Goal: Transaction & Acquisition: Purchase product/service

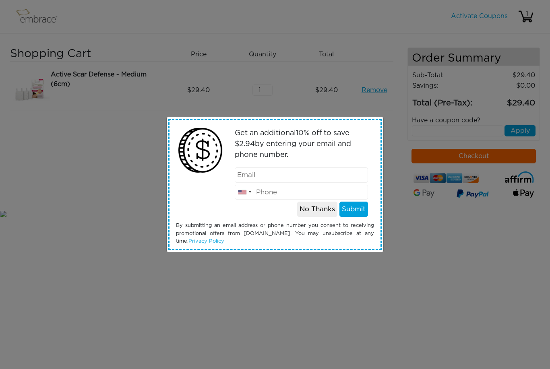
click at [248, 192] on div at bounding box center [244, 192] width 19 height 15
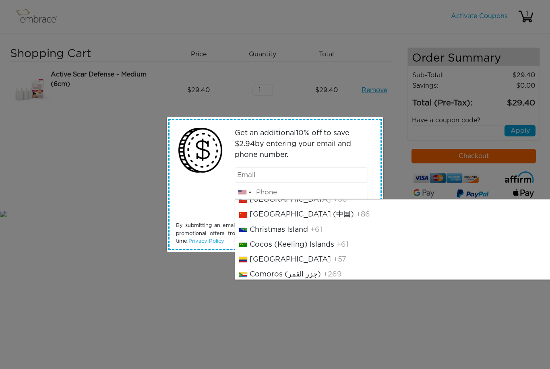
scroll to position [698, 0]
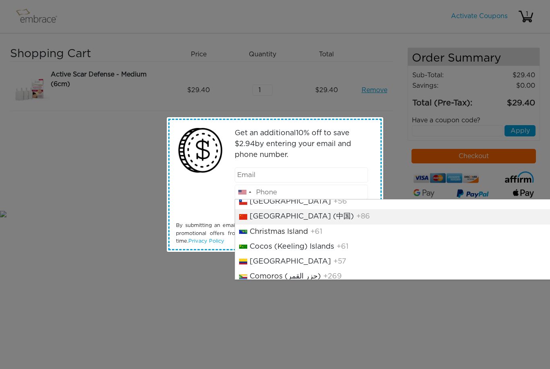
click at [334, 224] on li "China (中国) +86" at bounding box center [406, 216] width 343 height 15
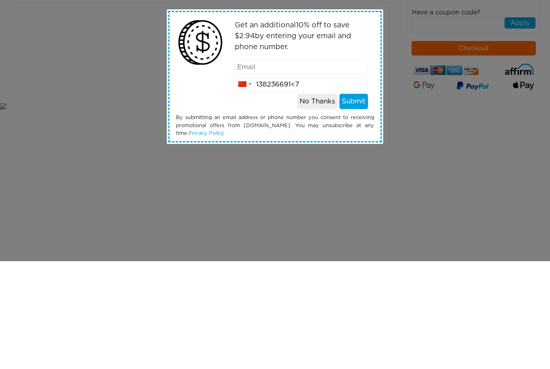
type input "138236691<7"
click at [328, 168] on input "email" at bounding box center [302, 175] width 134 height 15
type input "[EMAIL_ADDRESS][DOMAIN_NAME]"
click at [355, 202] on button "Submit" at bounding box center [354, 209] width 29 height 15
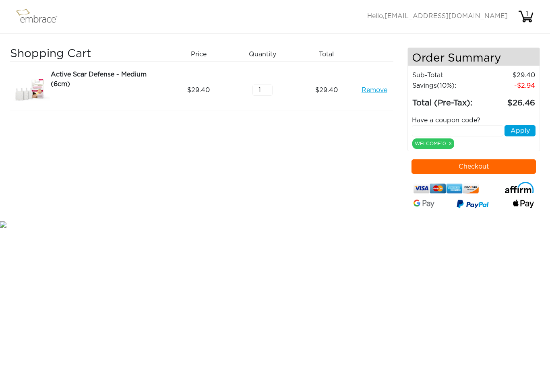
click at [32, 16] on img at bounding box center [40, 16] width 52 height 20
click at [32, 18] on img at bounding box center [40, 16] width 52 height 20
click at [39, 14] on img at bounding box center [40, 16] width 52 height 20
click at [37, 14] on img at bounding box center [40, 16] width 52 height 20
click at [31, 12] on img at bounding box center [40, 16] width 52 height 20
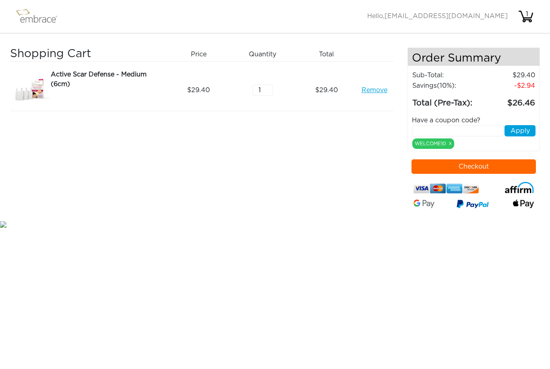
click at [28, 16] on img at bounding box center [40, 16] width 52 height 20
click at [261, 85] on input "1" at bounding box center [263, 90] width 20 height 11
click at [279, 89] on div "1" at bounding box center [266, 90] width 64 height 41
click at [272, 92] on input "1" at bounding box center [263, 90] width 20 height 11
type input "6"
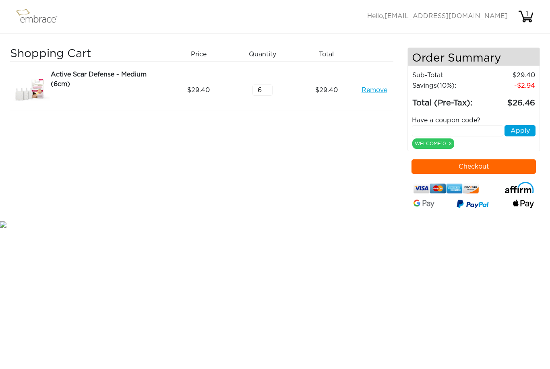
click at [379, 88] on link "Remove" at bounding box center [375, 90] width 26 height 10
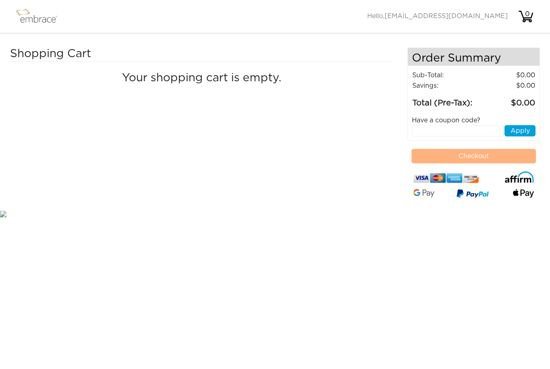
click at [530, 20] on img at bounding box center [526, 16] width 16 height 16
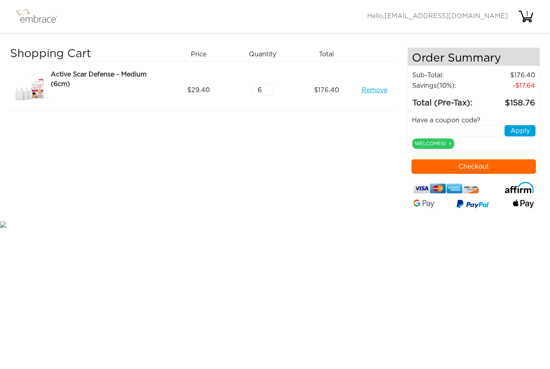
click at [264, 95] on input "6" at bounding box center [263, 90] width 20 height 11
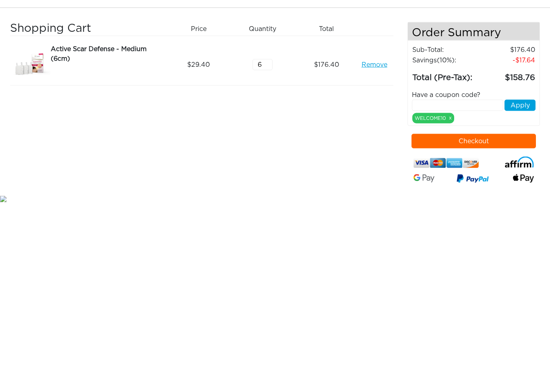
click at [501, 160] on button "Checkout" at bounding box center [474, 167] width 124 height 15
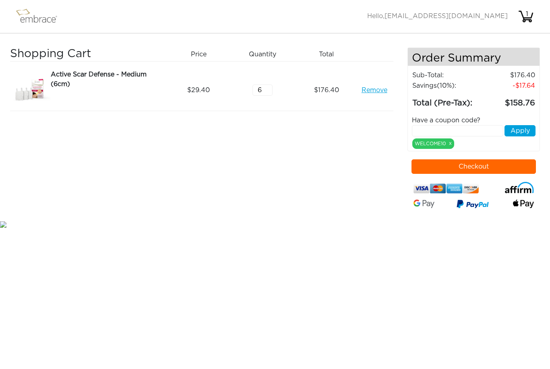
click at [28, 12] on img at bounding box center [40, 16] width 52 height 20
click at [27, 11] on img at bounding box center [40, 16] width 52 height 20
click at [35, 14] on img at bounding box center [40, 16] width 52 height 20
click at [33, 23] on img at bounding box center [40, 16] width 52 height 20
click at [46, 23] on img at bounding box center [40, 16] width 52 height 20
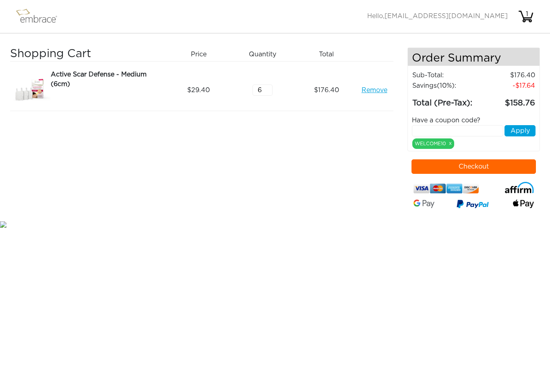
click at [30, 18] on img at bounding box center [40, 16] width 52 height 20
click at [31, 17] on img at bounding box center [40, 16] width 52 height 20
click at [527, 14] on div "1" at bounding box center [527, 14] width 16 height 10
click at [270, 85] on input "12" at bounding box center [263, 90] width 20 height 11
click at [270, 91] on input "12" at bounding box center [263, 90] width 20 height 11
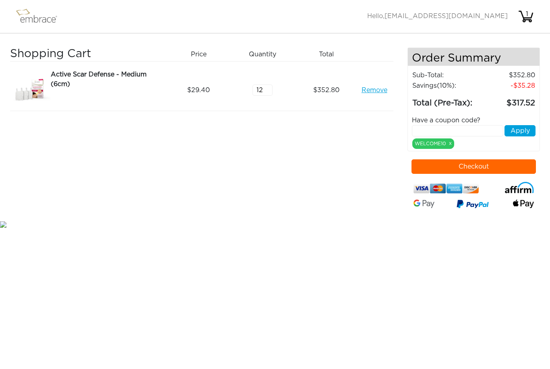
type input "1"
type input "5"
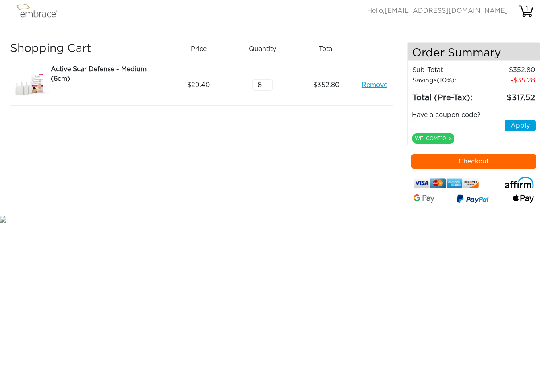
type input "6"
click at [377, 85] on link "Remove" at bounding box center [375, 90] width 26 height 10
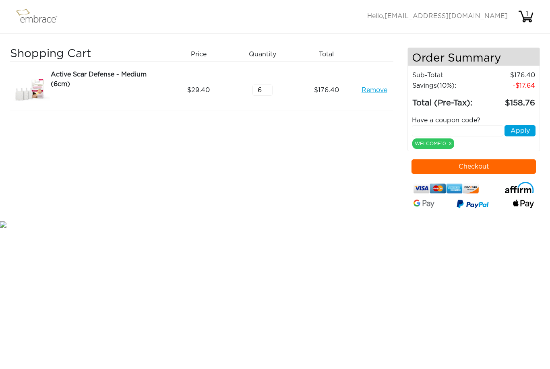
click at [498, 171] on button "Checkout" at bounding box center [474, 167] width 124 height 15
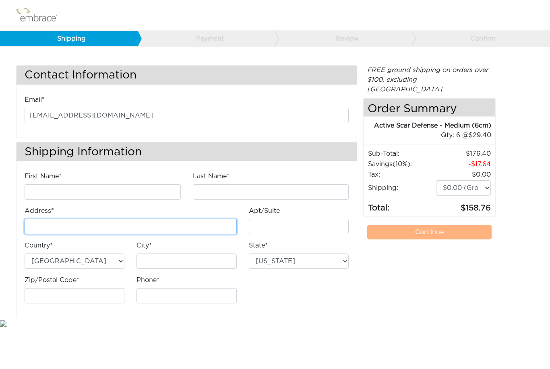
click at [63, 225] on input "Address*" at bounding box center [131, 226] width 212 height 15
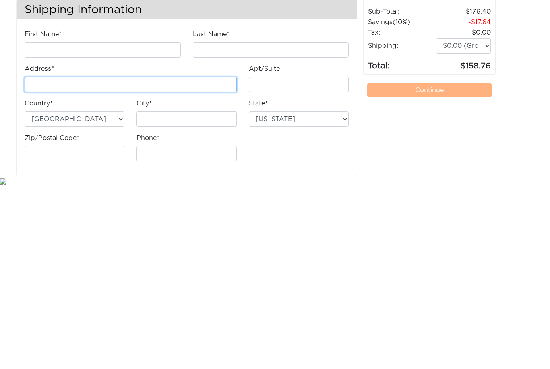
click at [129, 219] on input "Address*" at bounding box center [131, 226] width 212 height 15
paste input "[STREET_ADDRESS]"
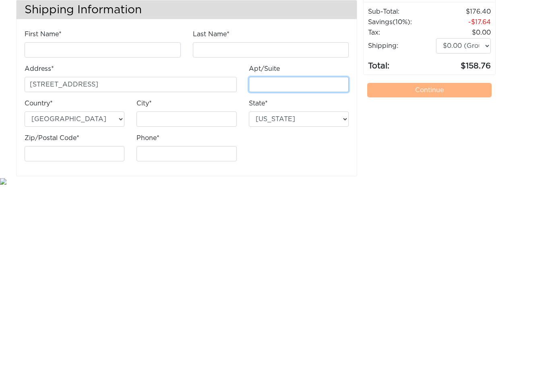
click at [321, 219] on input "Apt/Suite" at bounding box center [299, 226] width 100 height 15
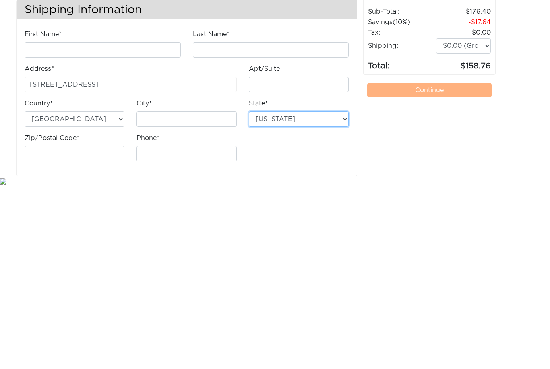
click at [335, 254] on select "[US_STATE] [US_STATE] [US_STATE] [US_STATE] [US_STATE] [US_STATE] [US_STATE] [U…" at bounding box center [299, 261] width 100 height 15
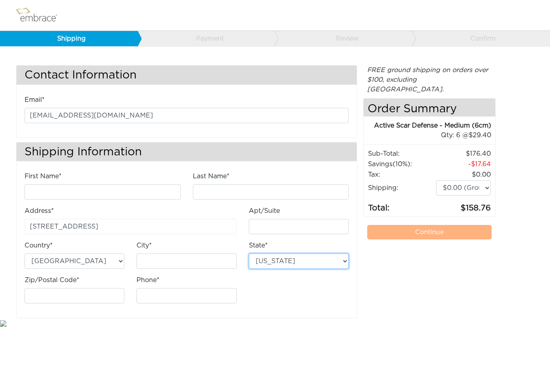
click at [323, 260] on select "[US_STATE] [US_STATE] [US_STATE] [US_STATE] [US_STATE] [US_STATE] [US_STATE] [U…" at bounding box center [299, 261] width 100 height 15
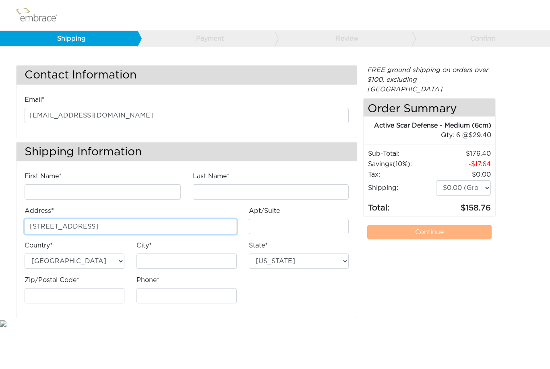
click at [105, 224] on input "[STREET_ADDRESS]" at bounding box center [131, 226] width 212 height 15
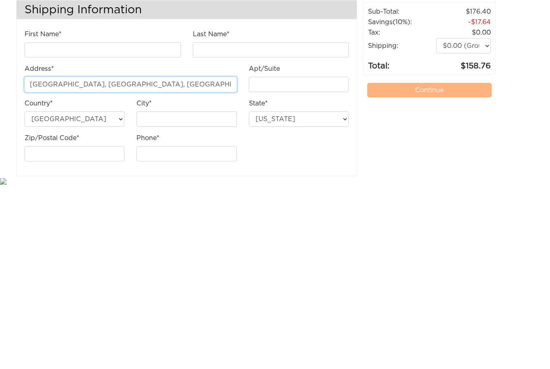
click at [230, 219] on input "[GEOGRAPHIC_DATA], [GEOGRAPHIC_DATA], [GEOGRAPHIC_DATA], [GEOGRAPHIC_DATA]" at bounding box center [131, 226] width 212 height 15
click at [37, 219] on input "[GEOGRAPHIC_DATA], [GEOGRAPHIC_DATA], [GEOGRAPHIC_DATA], [GEOGRAPHIC_DATA]" at bounding box center [131, 226] width 212 height 15
click at [168, 219] on input "[GEOGRAPHIC_DATA], [GEOGRAPHIC_DATA], [GEOGRAPHIC_DATA], [GEOGRAPHIC_DATA]" at bounding box center [131, 226] width 212 height 15
click at [225, 219] on input "[GEOGRAPHIC_DATA], [GEOGRAPHIC_DATA], [GEOGRAPHIC_DATA], [GEOGRAPHIC_DATA]" at bounding box center [131, 226] width 212 height 15
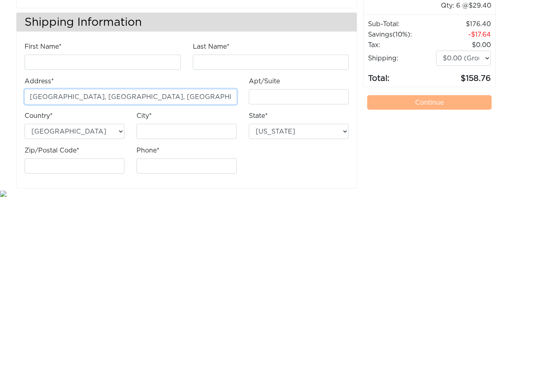
click at [229, 219] on input "[GEOGRAPHIC_DATA], [GEOGRAPHIC_DATA], [GEOGRAPHIC_DATA], [GEOGRAPHIC_DATA]" at bounding box center [131, 226] width 212 height 15
click at [232, 219] on input "[GEOGRAPHIC_DATA], [GEOGRAPHIC_DATA], [GEOGRAPHIC_DATA], [GEOGRAPHIC_DATA]" at bounding box center [131, 226] width 212 height 15
click at [226, 219] on input "[GEOGRAPHIC_DATA], [GEOGRAPHIC_DATA], [GEOGRAPHIC_DATA], [GEOGRAPHIC_DATA]" at bounding box center [131, 226] width 212 height 15
click at [211, 219] on input "[GEOGRAPHIC_DATA], [GEOGRAPHIC_DATA], [GEOGRAPHIC_DATA], [GEOGRAPHIC_DATA]" at bounding box center [131, 226] width 212 height 15
click at [214, 219] on input "[GEOGRAPHIC_DATA]" at bounding box center [131, 226] width 212 height 15
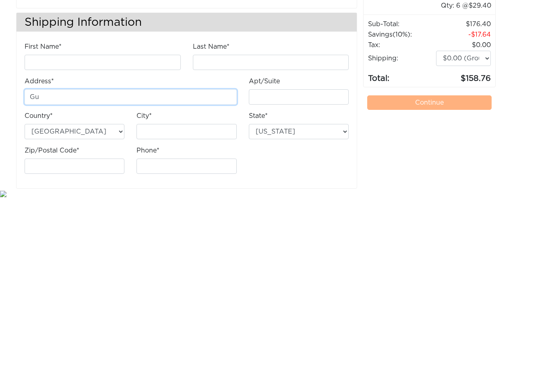
type input "G"
click at [121, 219] on input "Address*" at bounding box center [131, 226] width 212 height 15
paste input "[GEOGRAPHIC_DATA], [GEOGRAPHIC_DATA], [GEOGRAPHIC_DATA], [GEOGRAPHIC_DATA], [GE…"
type input "[GEOGRAPHIC_DATA], [GEOGRAPHIC_DATA], [GEOGRAPHIC_DATA], [GEOGRAPHIC_DATA], [GE…"
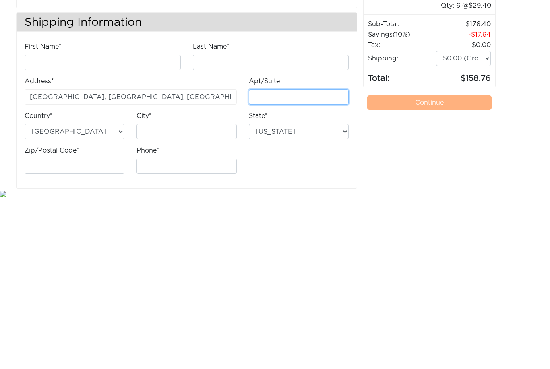
click at [293, 219] on input "Apt/Suite" at bounding box center [299, 226] width 100 height 15
type input "2905"
click at [109, 254] on select "[GEOGRAPHIC_DATA] [GEOGRAPHIC_DATA]" at bounding box center [75, 261] width 100 height 15
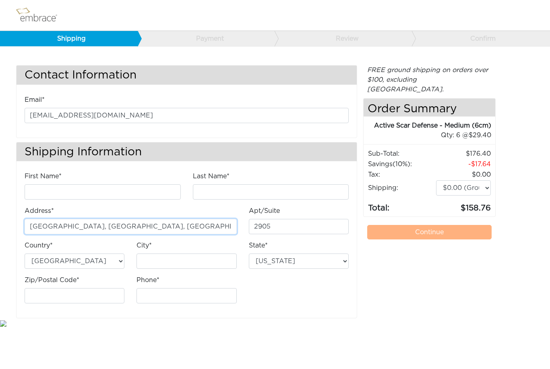
click at [218, 227] on input "[GEOGRAPHIC_DATA], [GEOGRAPHIC_DATA], [GEOGRAPHIC_DATA], [GEOGRAPHIC_DATA], [GE…" at bounding box center [131, 226] width 212 height 15
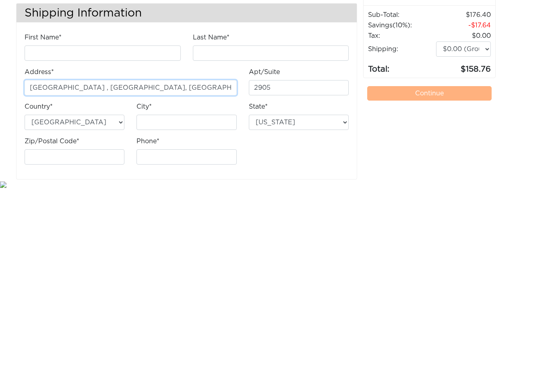
click at [227, 219] on input "[GEOGRAPHIC_DATA] , [GEOGRAPHIC_DATA], [GEOGRAPHIC_DATA]" at bounding box center [131, 226] width 212 height 15
type input "Xinghe"
click at [147, 219] on input "Address*" at bounding box center [131, 226] width 212 height 15
paste input "[GEOGRAPHIC_DATA], [GEOGRAPHIC_DATA], [GEOGRAPHIC_DATA]"
type input "[GEOGRAPHIC_DATA], [GEOGRAPHIC_DATA], [GEOGRAPHIC_DATA]"
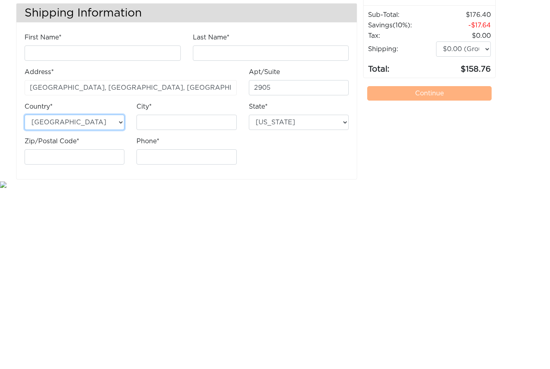
click at [104, 254] on select "[GEOGRAPHIC_DATA] [GEOGRAPHIC_DATA]" at bounding box center [75, 261] width 100 height 15
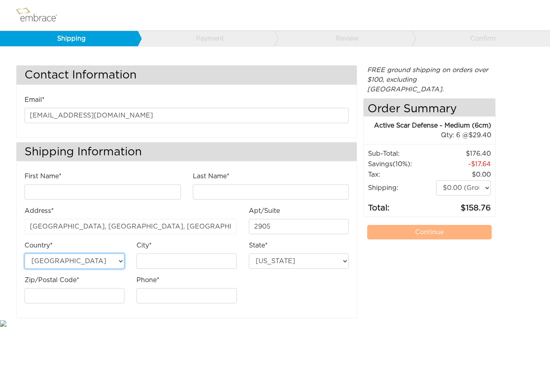
select select "AU"
select select "5"
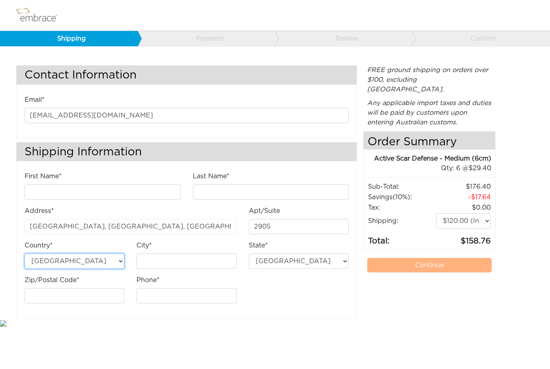
click at [107, 260] on select "[GEOGRAPHIC_DATA] [GEOGRAPHIC_DATA]" at bounding box center [75, 261] width 100 height 15
click at [124, 261] on select "[GEOGRAPHIC_DATA] [GEOGRAPHIC_DATA]" at bounding box center [75, 261] width 100 height 15
click at [110, 257] on select "[GEOGRAPHIC_DATA] [GEOGRAPHIC_DATA]" at bounding box center [75, 261] width 100 height 15
select select "US"
select select "1"
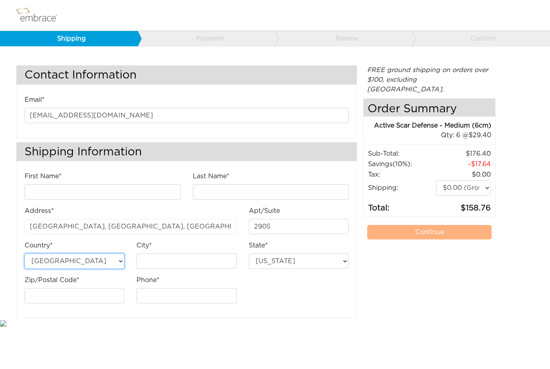
click at [113, 259] on select "[GEOGRAPHIC_DATA] [GEOGRAPHIC_DATA]" at bounding box center [75, 261] width 100 height 15
select select "AU"
select select "5"
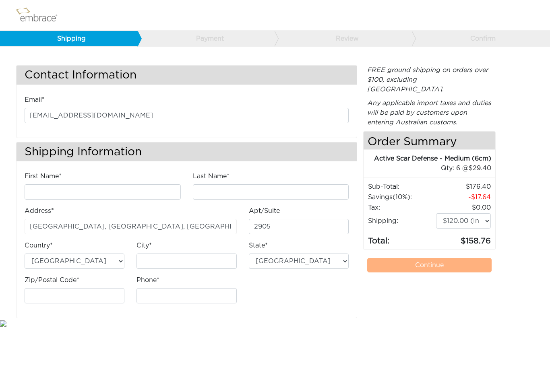
click at [108, 273] on div "Country* [GEOGRAPHIC_DATA] [GEOGRAPHIC_DATA]" at bounding box center [75, 258] width 112 height 35
click at [115, 261] on select "[GEOGRAPHIC_DATA] [GEOGRAPHIC_DATA]" at bounding box center [75, 261] width 100 height 15
